Goal: Transaction & Acquisition: Purchase product/service

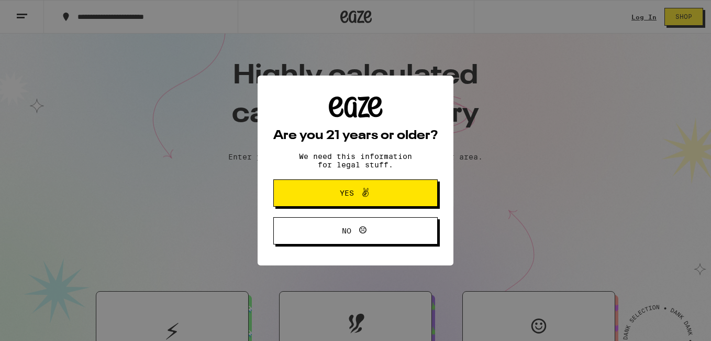
click at [365, 199] on icon at bounding box center [365, 192] width 13 height 13
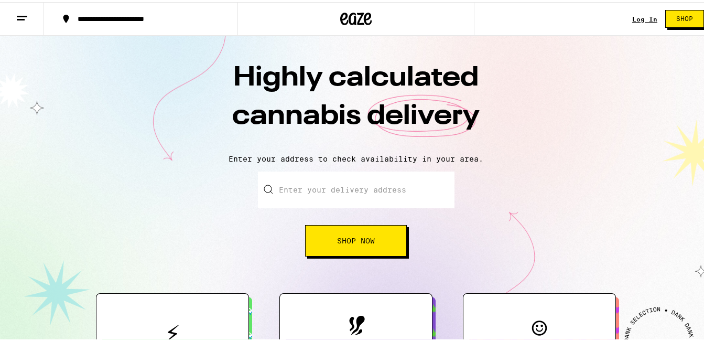
click at [632, 18] on link "Log In" at bounding box center [644, 17] width 25 height 7
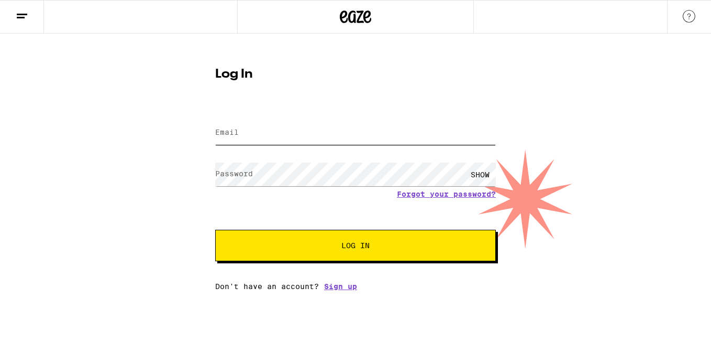
click at [257, 135] on input "Email" at bounding box center [355, 133] width 281 height 24
type input "omisoz@gmail.com"
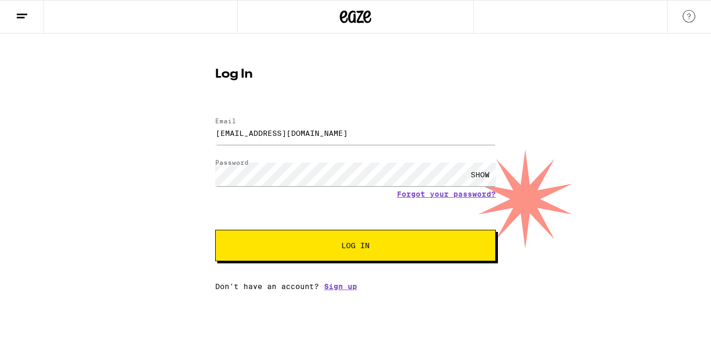
click at [476, 177] on div "SHOW" at bounding box center [480, 174] width 31 height 24
click at [394, 252] on button "Log In" at bounding box center [355, 244] width 281 height 31
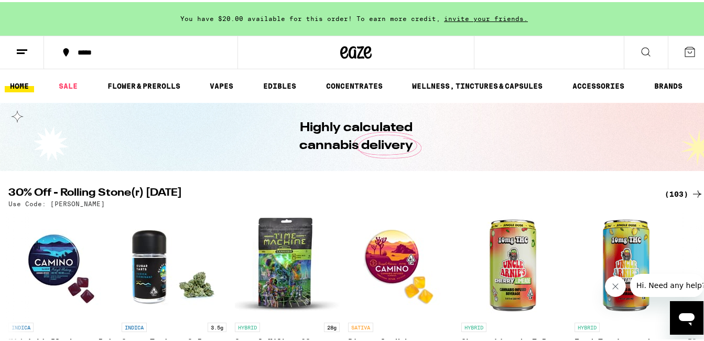
click at [673, 190] on div "(103)" at bounding box center [683, 191] width 39 height 13
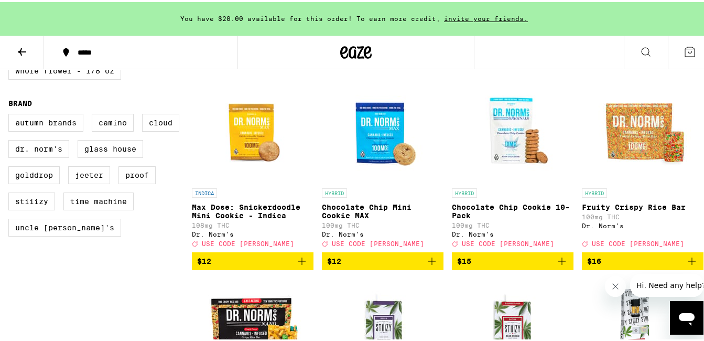
scroll to position [733, 0]
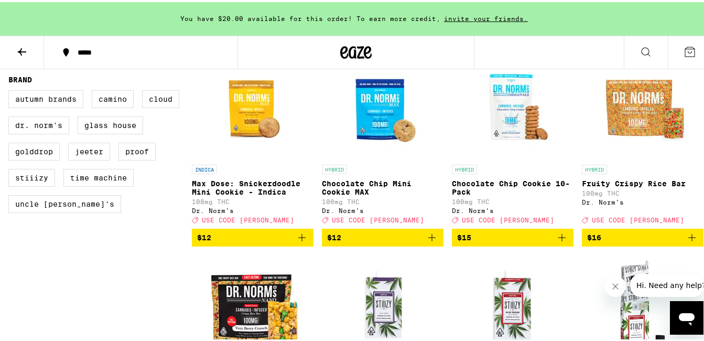
click at [557, 241] on icon "Add to bag" at bounding box center [561, 235] width 13 height 13
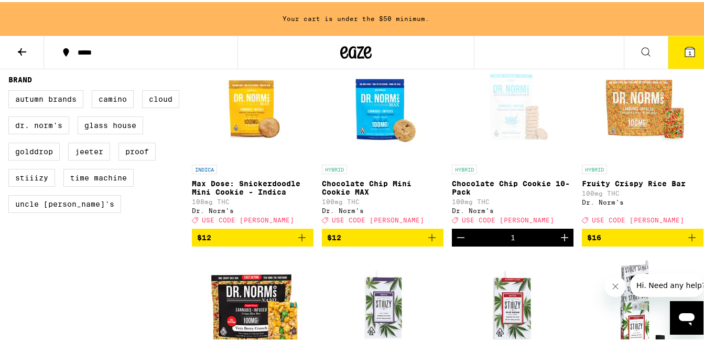
click at [558, 241] on icon "Increment" at bounding box center [564, 235] width 13 height 13
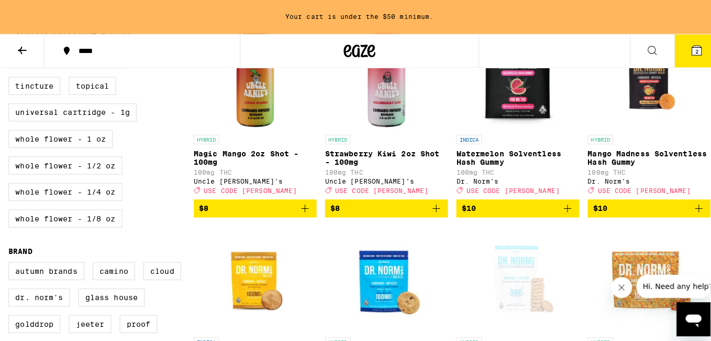
scroll to position [524, 0]
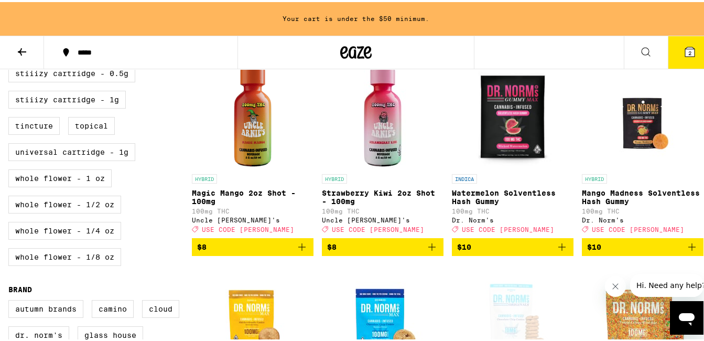
click at [558, 251] on icon "Add to bag" at bounding box center [561, 244] width 13 height 13
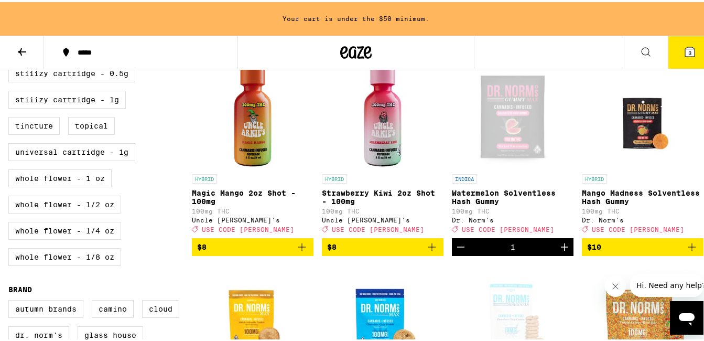
click at [561, 248] on icon "Increment" at bounding box center [564, 244] width 7 height 7
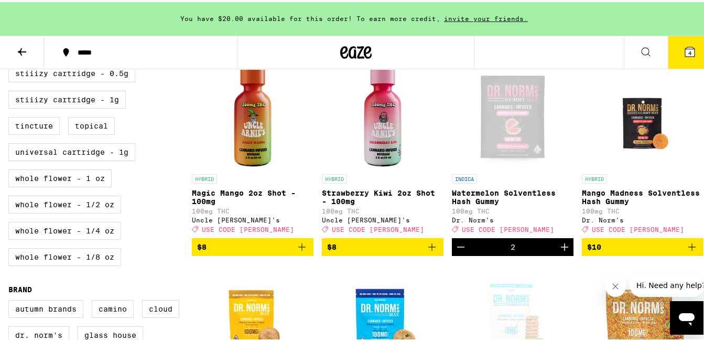
click at [683, 60] on button "4" at bounding box center [689, 50] width 44 height 32
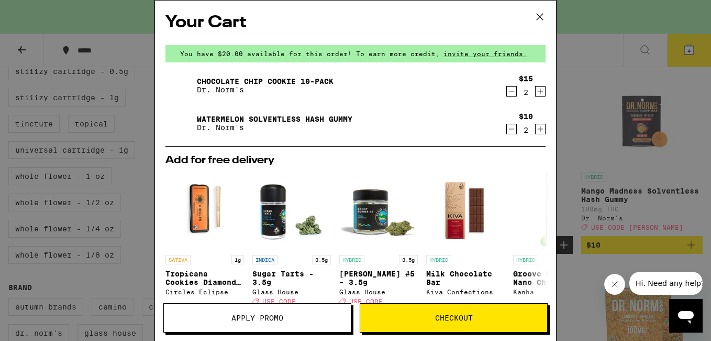
click at [282, 326] on button "Apply Promo" at bounding box center [257, 317] width 188 height 29
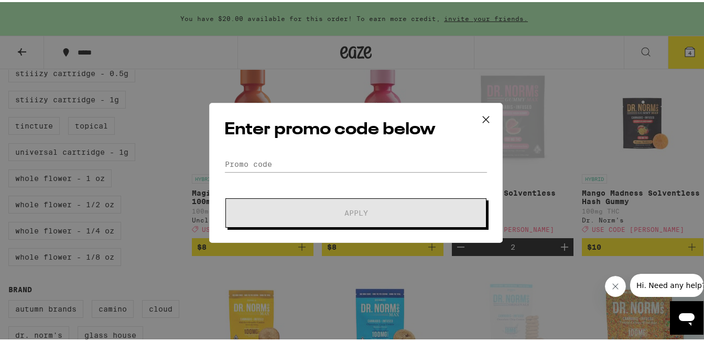
click at [295, 172] on form "Promo Code Apply" at bounding box center [355, 189] width 263 height 71
click at [298, 162] on input "Promo Code" at bounding box center [355, 162] width 263 height 16
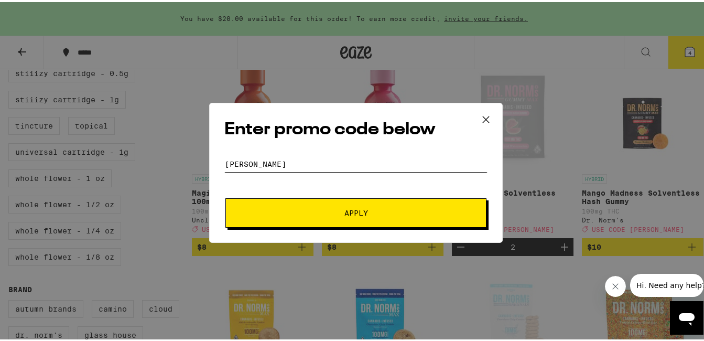
type input "stoner"
click at [332, 205] on button "Apply" at bounding box center [355, 210] width 261 height 29
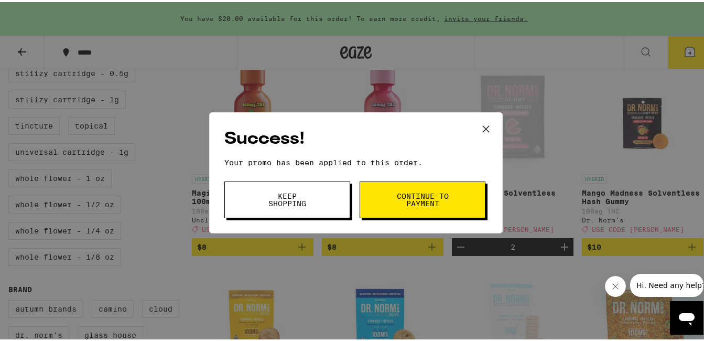
click at [287, 218] on div "Success! Your promo has been applied to this order. Promo Code stoner Keep Shop…" at bounding box center [355, 170] width 293 height 121
click at [271, 197] on span "Keep Shopping" at bounding box center [286, 197] width 53 height 15
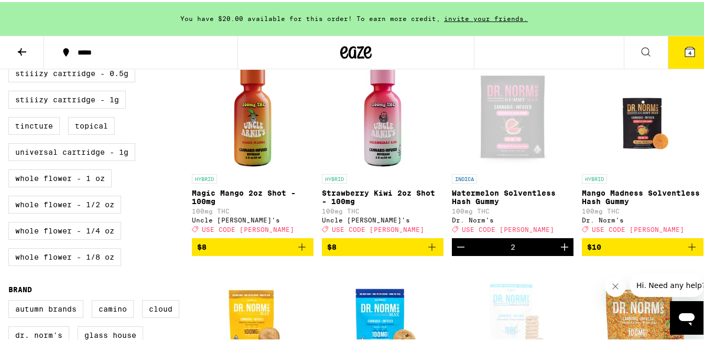
click at [683, 51] on icon at bounding box center [689, 49] width 13 height 13
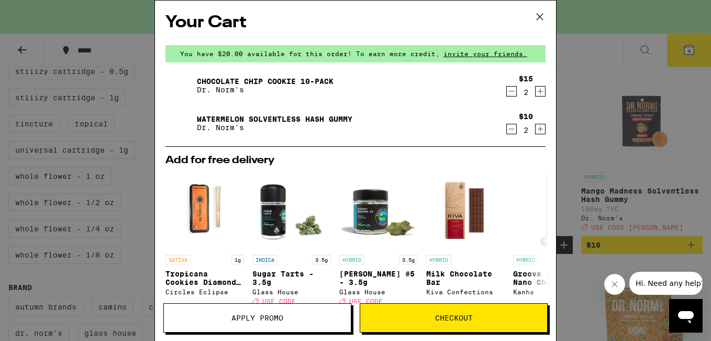
click at [543, 19] on icon at bounding box center [540, 17] width 16 height 16
